Goal: Transaction & Acquisition: Subscribe to service/newsletter

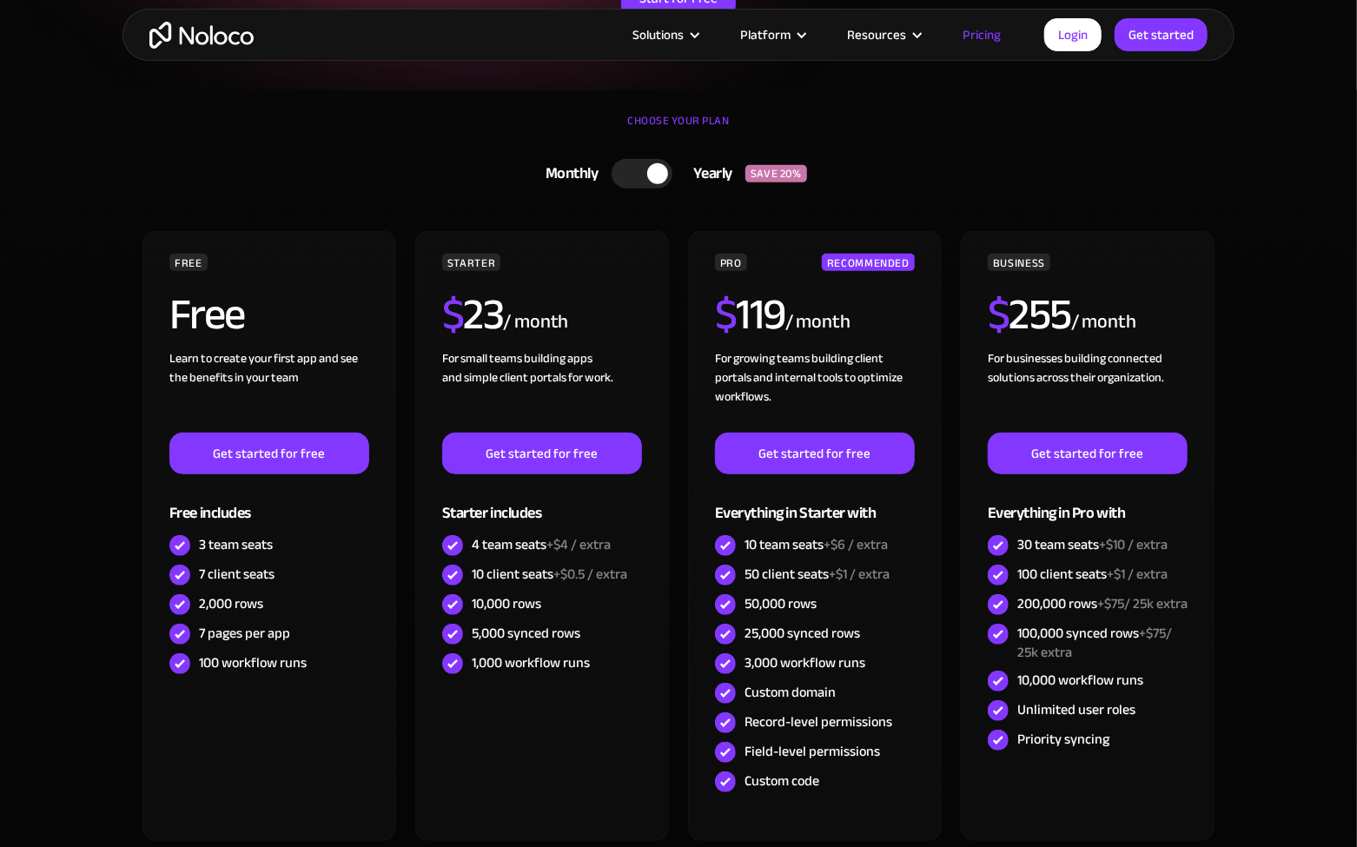
scroll to position [348, 0]
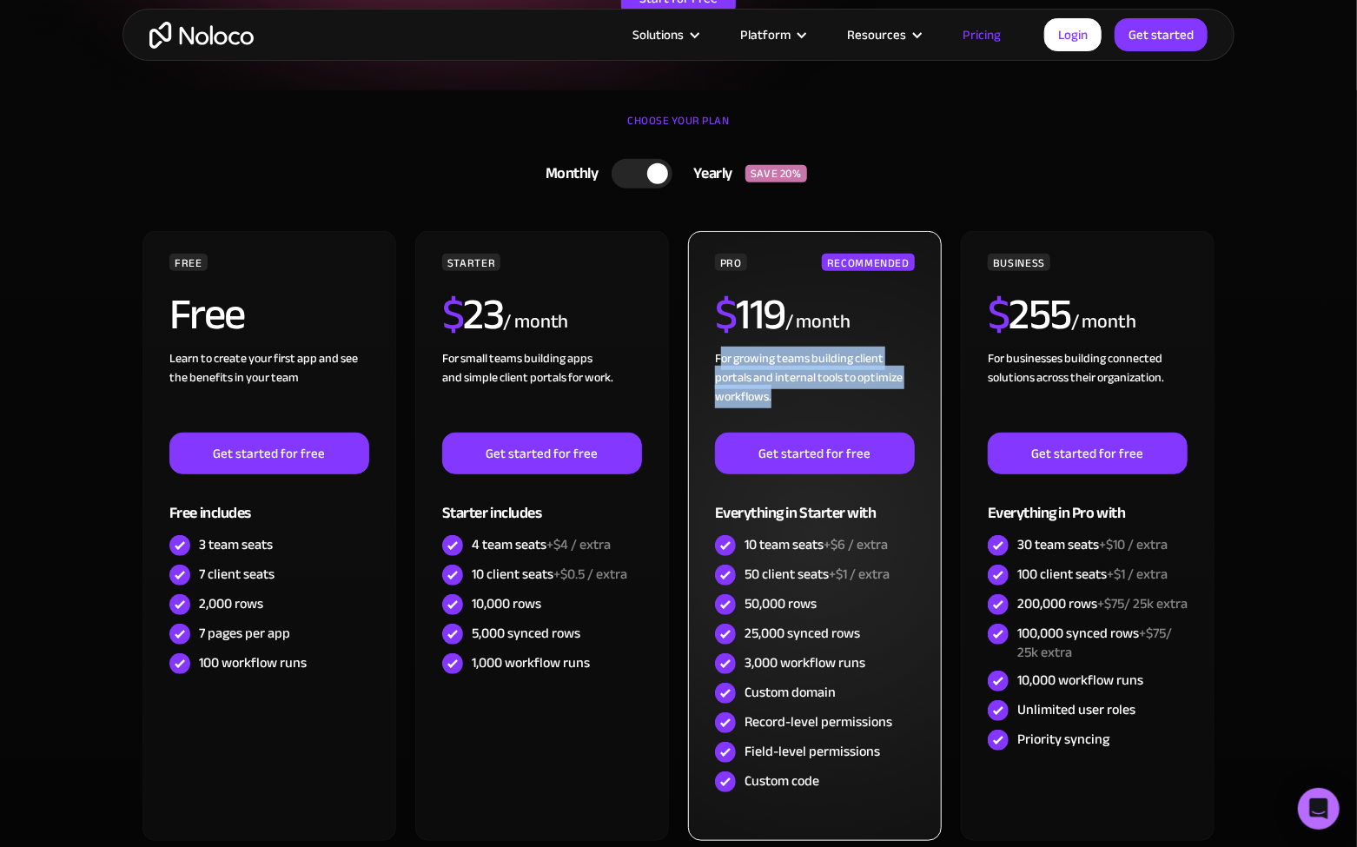
drag, startPoint x: 797, startPoint y: 395, endPoint x: 720, endPoint y: 357, distance: 85.1
click at [720, 357] on div "For growing teams building client portals and internal tools to optimize workfl…" at bounding box center [815, 390] width 200 height 83
drag, startPoint x: 713, startPoint y: 356, endPoint x: 799, endPoint y: 388, distance: 91.6
click at [799, 388] on div "PRO RECOMMENDED $ 119 / month For growing teams building client portals and int…" at bounding box center [815, 536] width 254 height 610
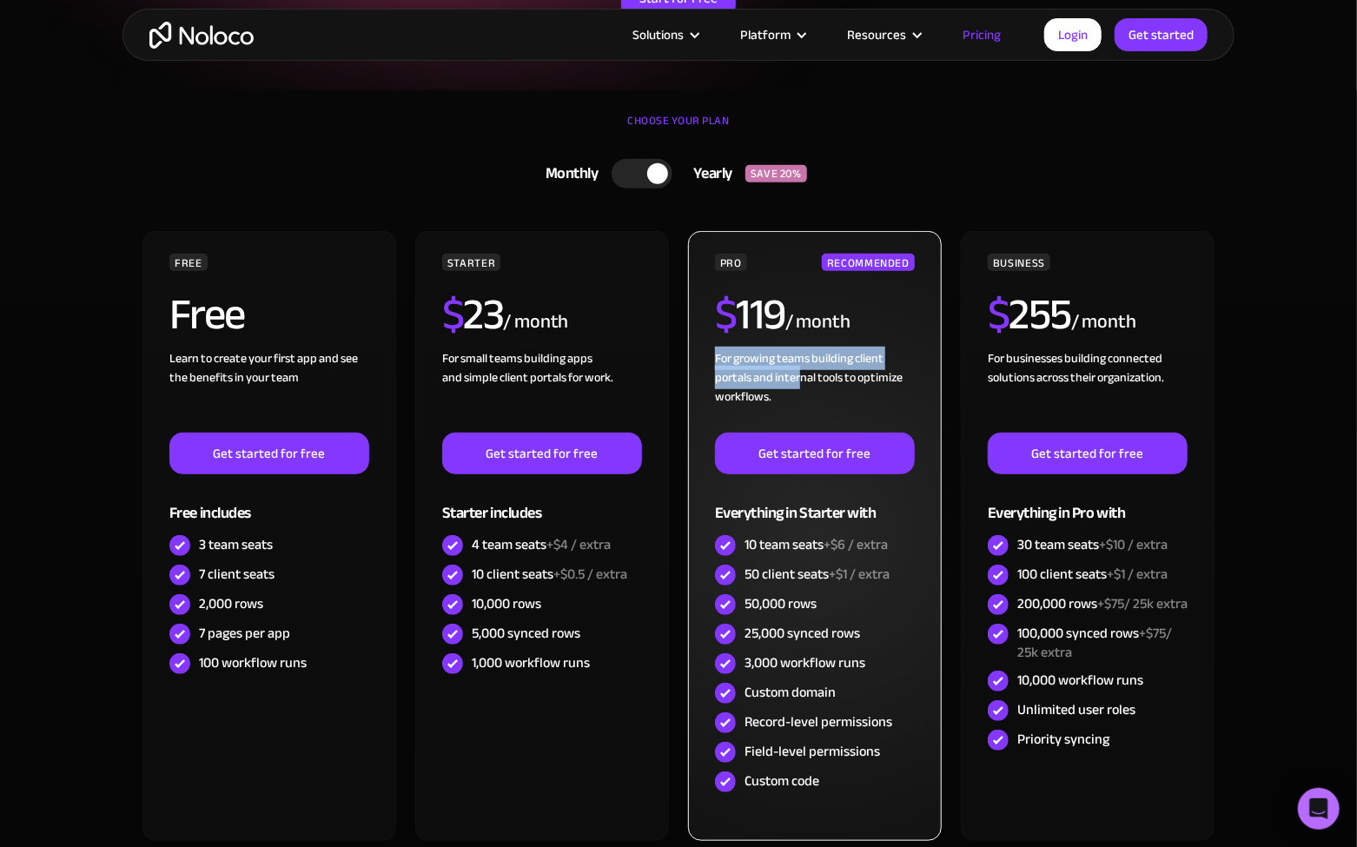
click at [799, 388] on div "For growing teams building client portals and internal tools to optimize workfl…" at bounding box center [815, 390] width 200 height 83
drag, startPoint x: 796, startPoint y: 398, endPoint x: 729, endPoint y: 362, distance: 75.8
click at [732, 364] on div "For growing teams building client portals and internal tools to optimize workfl…" at bounding box center [815, 390] width 200 height 83
click at [729, 362] on div "For growing teams building client portals and internal tools to optimize workfl…" at bounding box center [815, 390] width 200 height 83
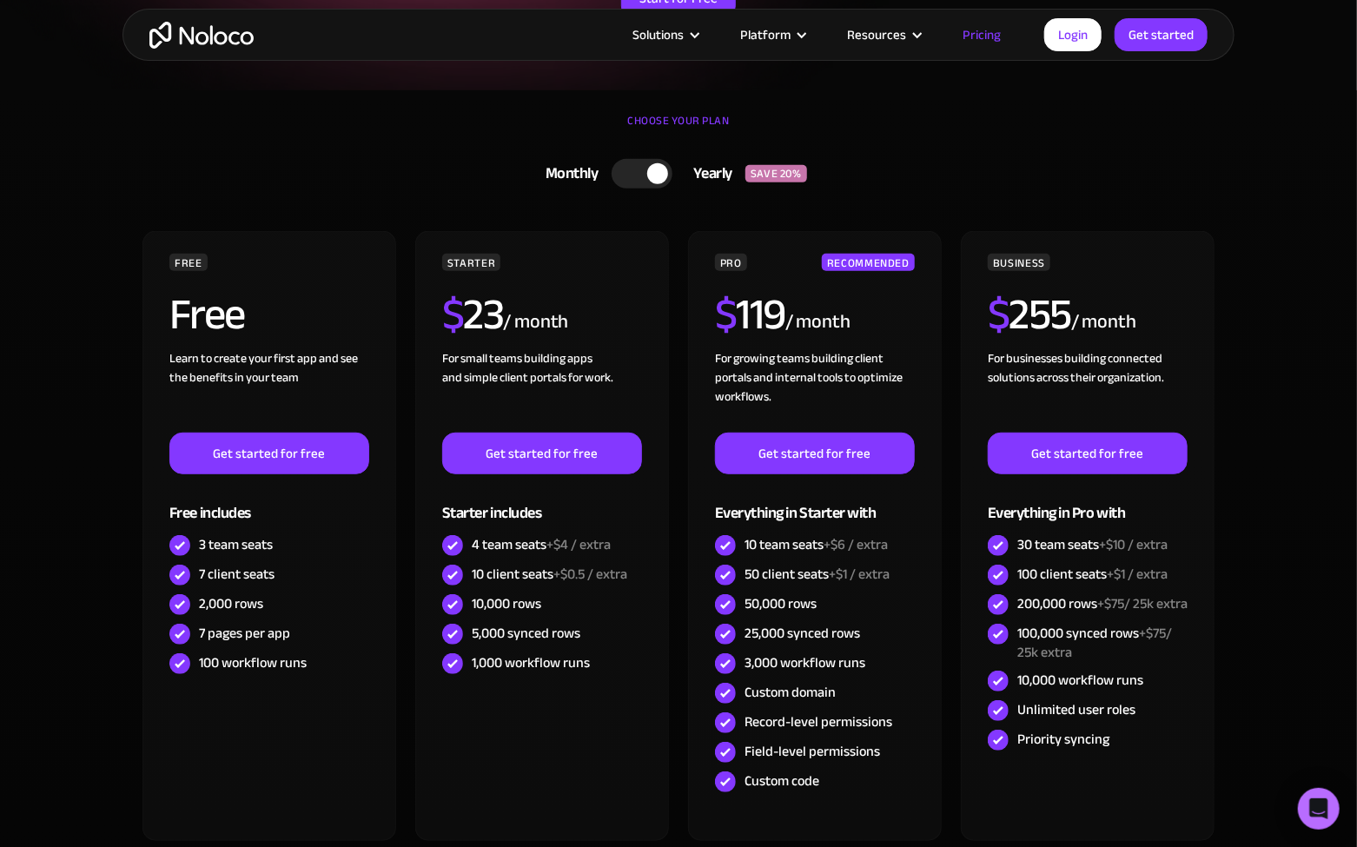
click at [674, 397] on div "FREE Free Learn to create your first app and see the benefits in your team ‍ Ge…" at bounding box center [679, 543] width 1078 height 624
click at [685, 505] on div "FREE Free Learn to create your first app and see the benefits in your team ‍ Ge…" at bounding box center [679, 543] width 1078 height 624
click at [1324, 419] on section "CHOOSE YOUR PLAN Monthly Yearly SAVE 20% Monthly Yearly SAVE 20% FREE Free Lear…" at bounding box center [678, 537] width 1357 height 895
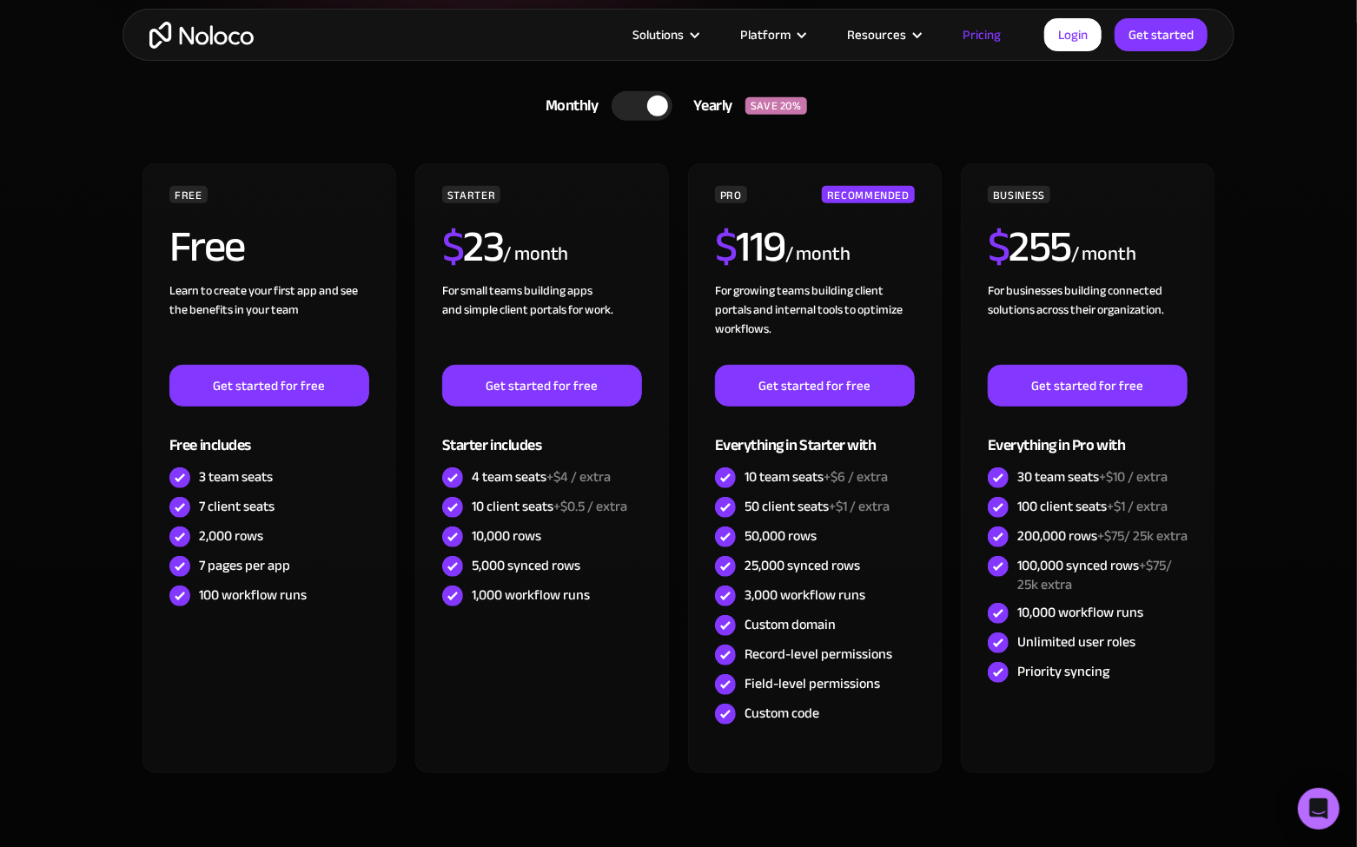
scroll to position [435, 0]
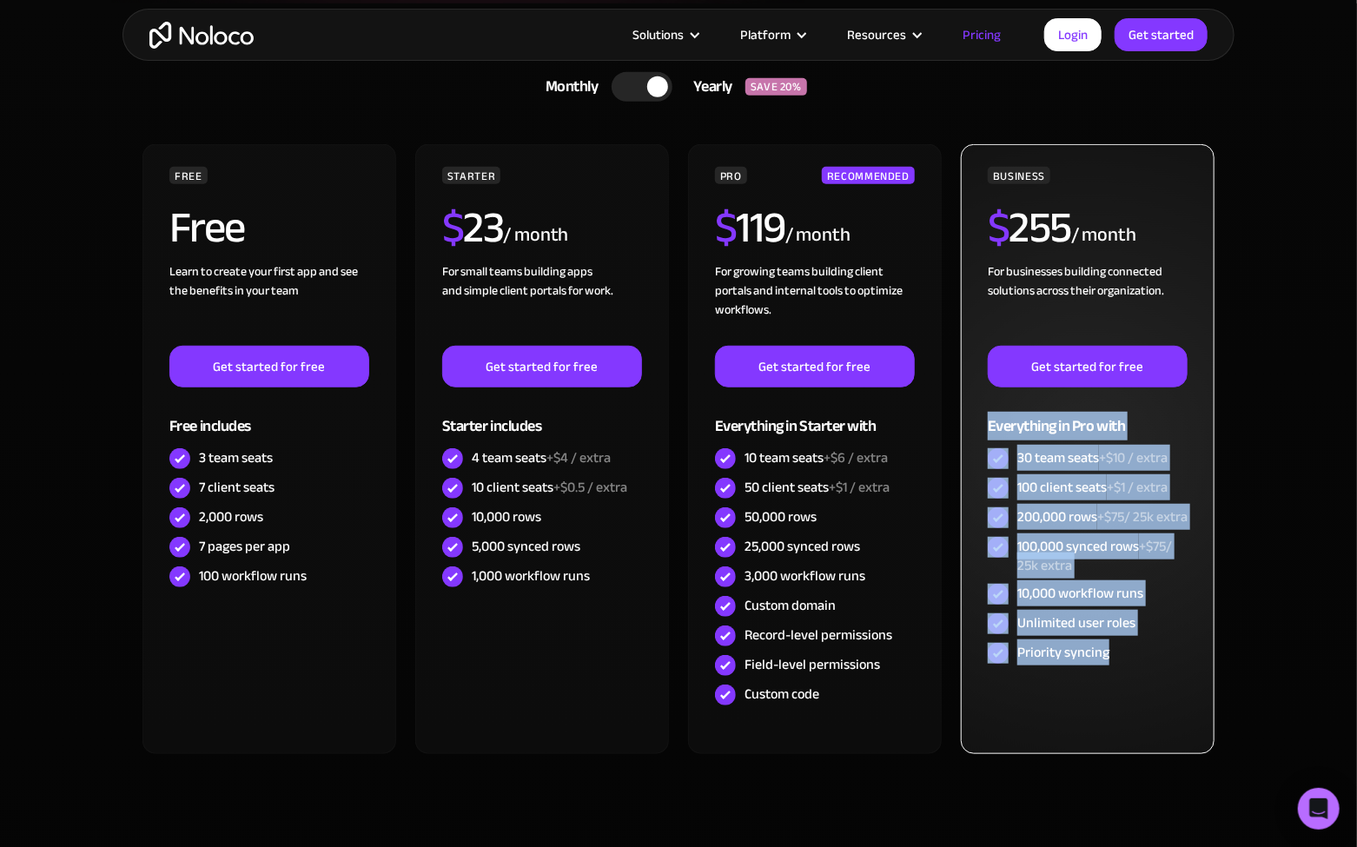
drag, startPoint x: 1151, startPoint y: 688, endPoint x: 961, endPoint y: 428, distance: 322.3
click at [961, 428] on div "BUSINESS $ 255 / month For businesses building connected solutions across their…" at bounding box center [1088, 449] width 254 height 610
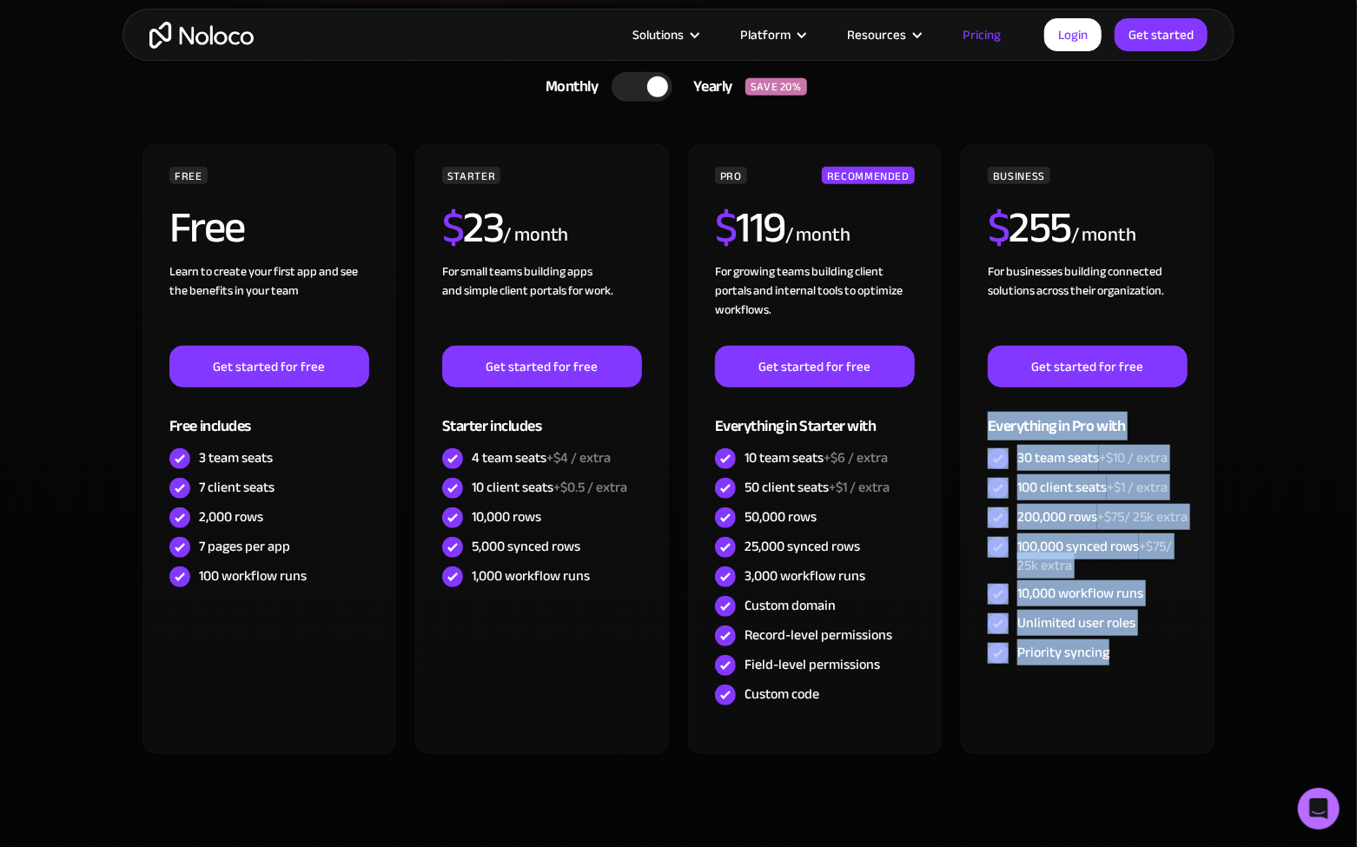
click at [1311, 479] on section "CHOOSE YOUR PLAN Monthly Yearly SAVE 20% Monthly Yearly SAVE 20% FREE Free Lear…" at bounding box center [678, 450] width 1357 height 895
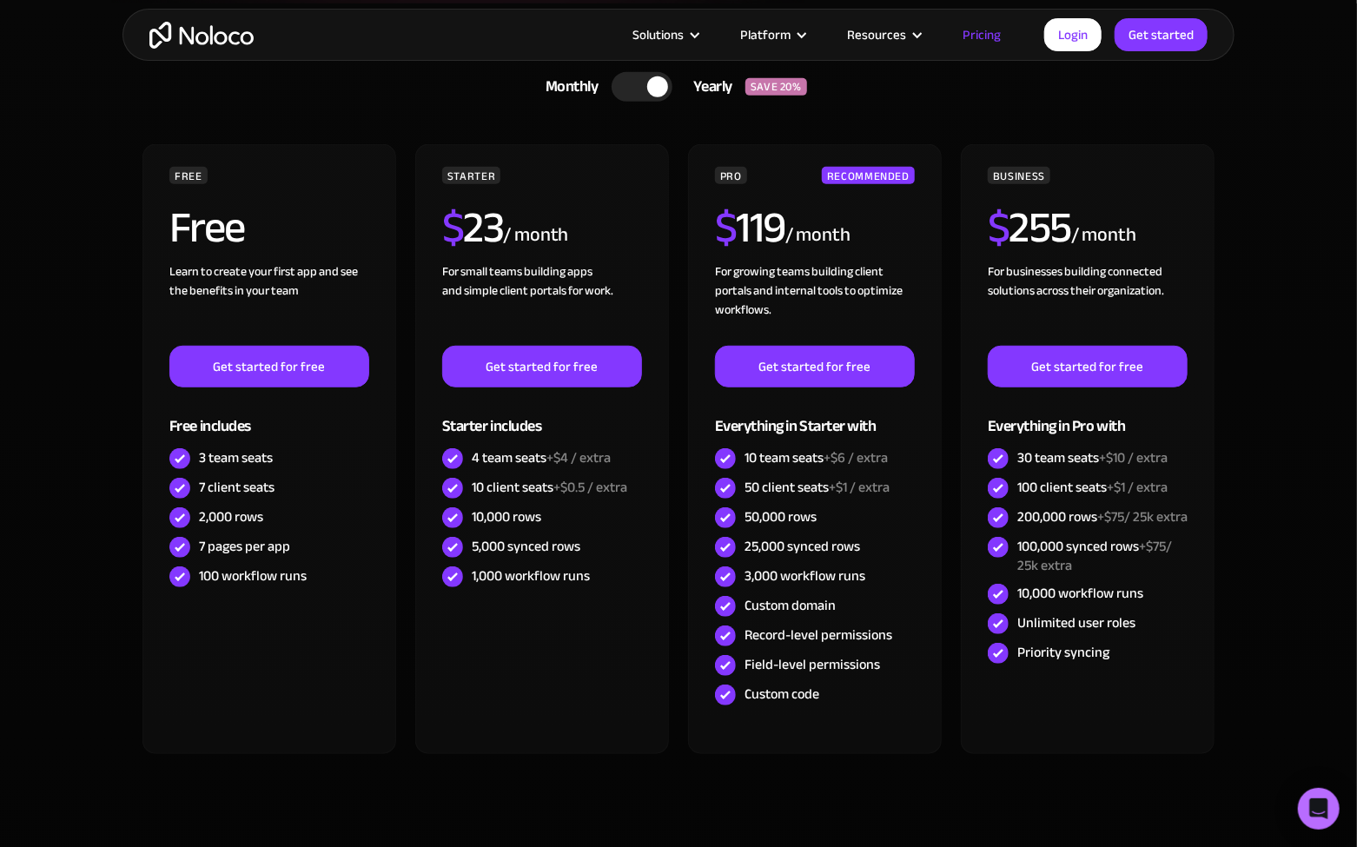
click at [1293, 389] on section "CHOOSE YOUR PLAN Monthly Yearly SAVE 20% Monthly Yearly SAVE 20% FREE Free Lear…" at bounding box center [678, 450] width 1357 height 895
click at [1291, 424] on section "CHOOSE YOUR PLAN Monthly Yearly SAVE 20% Monthly Yearly SAVE 20% FREE Free Lear…" at bounding box center [678, 450] width 1357 height 895
click at [1301, 373] on section "CHOOSE YOUR PLAN Monthly Yearly SAVE 20% Monthly Yearly SAVE 20% FREE Free Lear…" at bounding box center [678, 450] width 1357 height 895
click at [1275, 377] on section "CHOOSE YOUR PLAN Monthly Yearly SAVE 20% Monthly Yearly SAVE 20% FREE Free Lear…" at bounding box center [678, 450] width 1357 height 895
